Goal: Navigation & Orientation: Find specific page/section

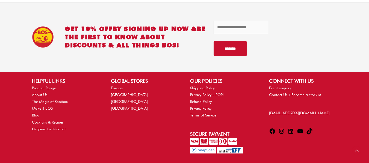
scroll to position [499, 0]
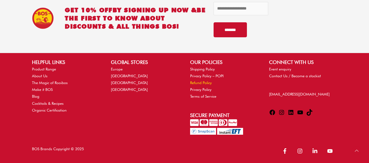
click at [196, 82] on link "Refund Policy" at bounding box center [201, 83] width 22 height 4
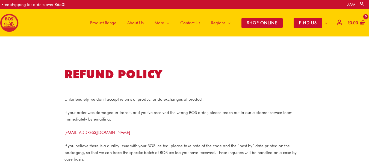
click at [129, 22] on span "About Us" at bounding box center [135, 23] width 16 height 16
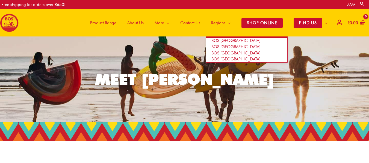
click at [215, 21] on span "Regions" at bounding box center [218, 23] width 14 height 16
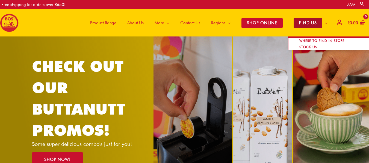
click at [297, 23] on span "FIND US" at bounding box center [307, 23] width 29 height 11
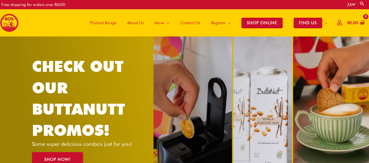
click at [135, 23] on span "About Us" at bounding box center [135, 23] width 16 height 16
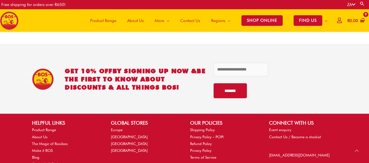
scroll to position [695, 0]
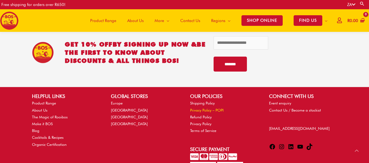
click at [203, 108] on link "Privacy Policy – POPI" at bounding box center [207, 110] width 34 height 4
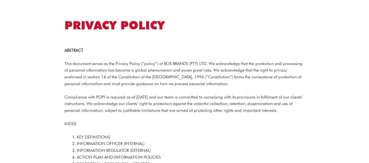
scroll to position [55, 0]
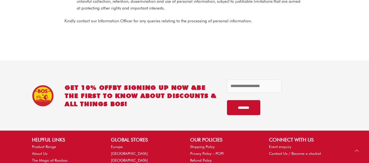
scroll to position [3362, 0]
